Goal: Task Accomplishment & Management: Manage account settings

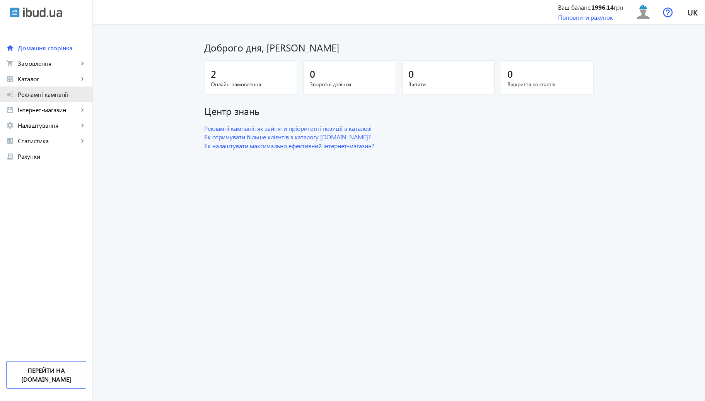
click at [55, 99] on link "campaign Рекламні кампанії" at bounding box center [46, 94] width 92 height 15
click at [233, 77] on div "2" at bounding box center [251, 74] width 80 height 14
click at [227, 83] on span "Онлайн-замовлення" at bounding box center [251, 84] width 80 height 8
click at [52, 97] on span "Рекламні кампанії" at bounding box center [52, 95] width 68 height 8
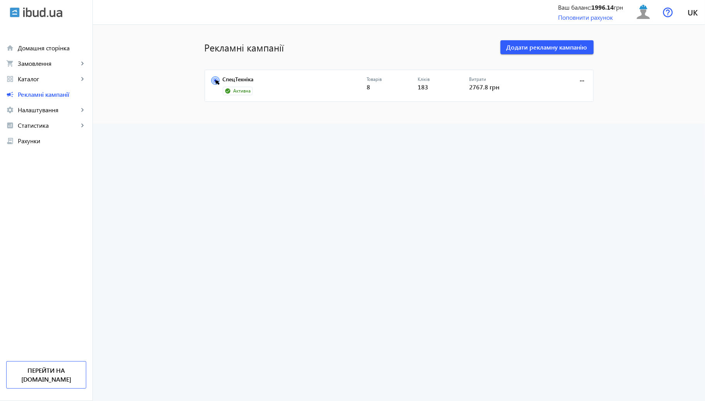
click at [234, 72] on mat-card "СпецТехніка Активна Товарів 8 Кліків 183 Витрати 2767.8 грн more_horiz" at bounding box center [399, 86] width 389 height 33
click at [235, 77] on link "СпецТехніка" at bounding box center [295, 81] width 144 height 11
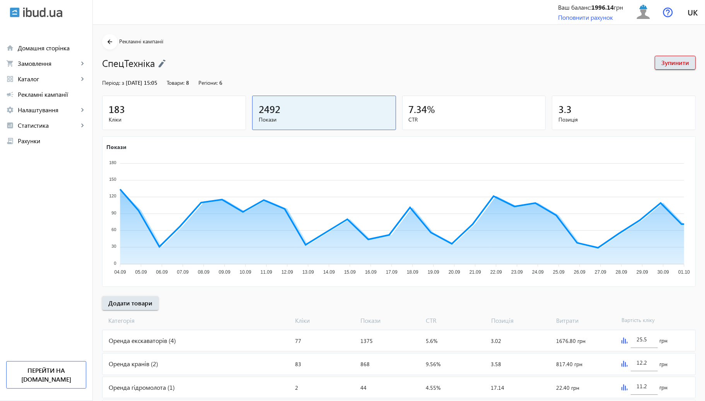
click at [136, 102] on mat-card "183 Кліки" at bounding box center [174, 113] width 144 height 34
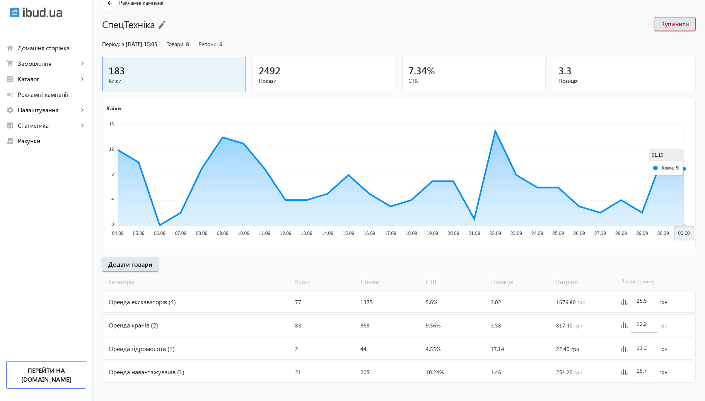
scroll to position [43, 0]
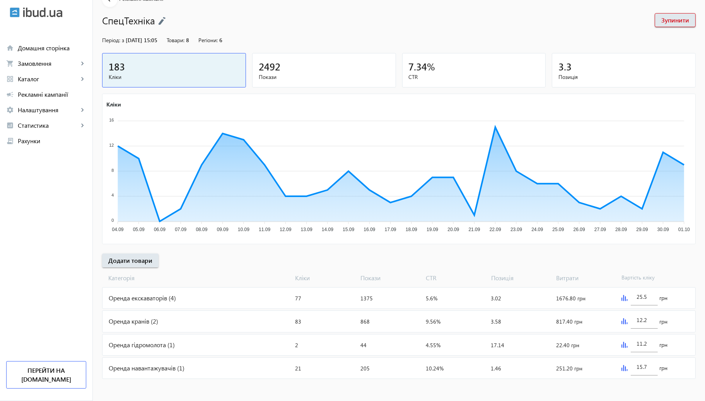
click at [626, 323] on img at bounding box center [625, 321] width 6 height 6
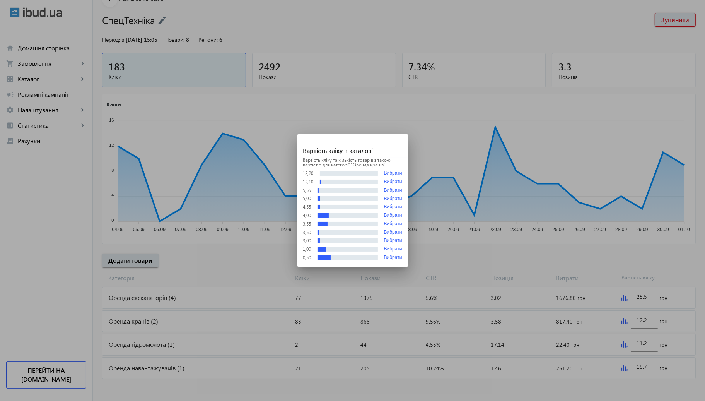
click at [541, 240] on div at bounding box center [352, 200] width 705 height 401
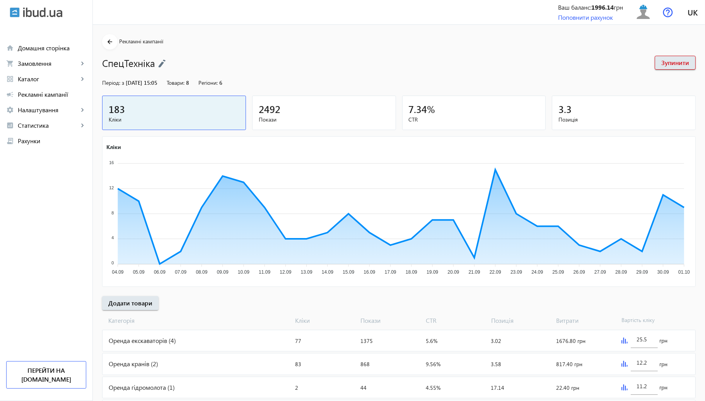
scroll to position [43, 0]
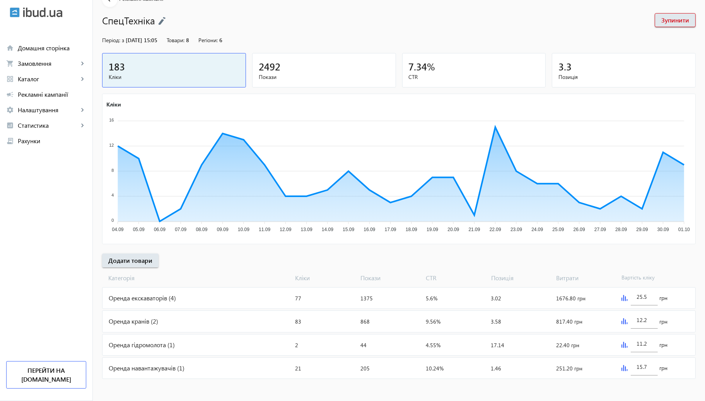
click at [136, 317] on div "Оренда кранів (2)" at bounding box center [198, 321] width 190 height 21
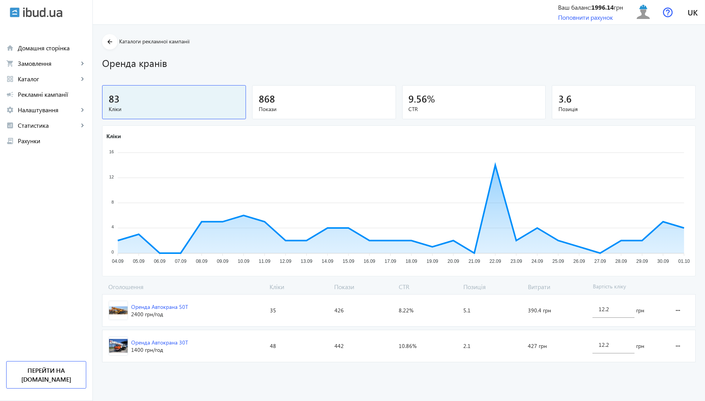
click at [284, 305] on div "Кліки: 35" at bounding box center [299, 310] width 65 height 32
